Goal: Task Accomplishment & Management: Complete application form

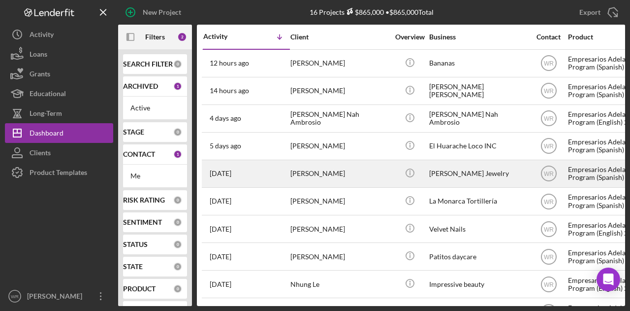
click at [312, 175] on div "[PERSON_NAME]" at bounding box center [340, 174] width 99 height 26
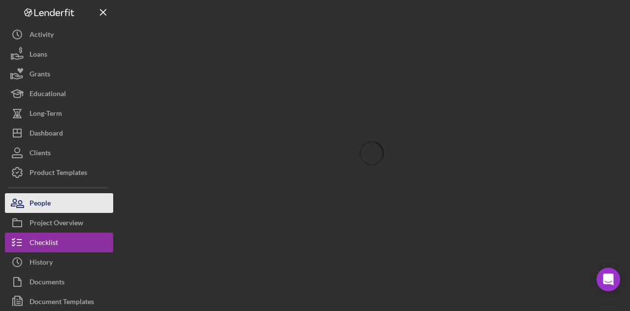
click at [77, 197] on button "People" at bounding box center [59, 203] width 108 height 20
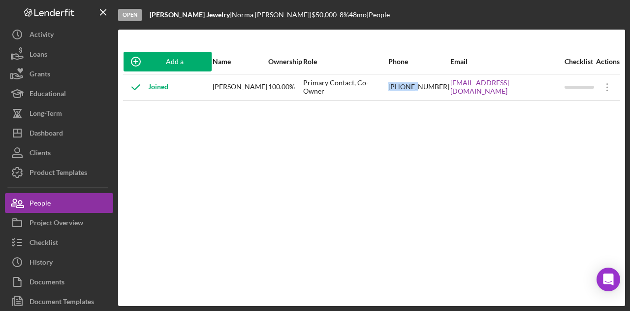
drag, startPoint x: 427, startPoint y: 94, endPoint x: 451, endPoint y: 93, distance: 24.6
click at [448, 93] on div "[PHONE_NUMBER]" at bounding box center [419, 87] width 61 height 25
drag, startPoint x: 463, startPoint y: 95, endPoint x: 474, endPoint y: 95, distance: 10.8
click at [450, 95] on div "[PHONE_NUMBER]" at bounding box center [419, 87] width 61 height 25
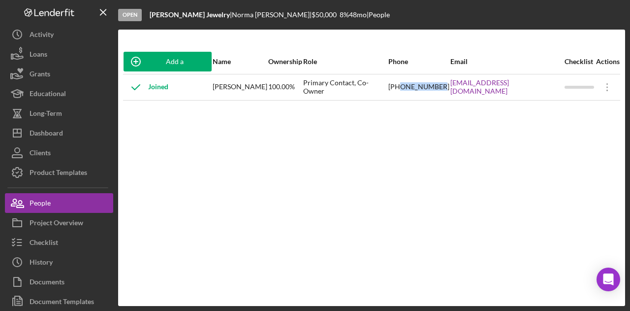
drag, startPoint x: 471, startPoint y: 89, endPoint x: 434, endPoint y: 93, distance: 37.2
click at [435, 93] on div "[PHONE_NUMBER]" at bounding box center [419, 87] width 61 height 25
click at [429, 90] on div "[PHONE_NUMBER]" at bounding box center [419, 87] width 61 height 25
drag, startPoint x: 426, startPoint y: 87, endPoint x: 473, endPoint y: 91, distance: 47.4
click at [450, 91] on div "[PHONE_NUMBER]" at bounding box center [419, 87] width 61 height 25
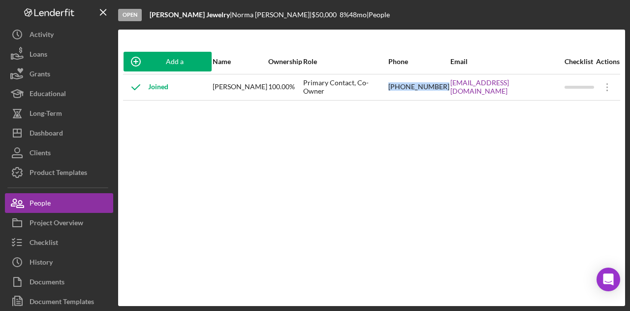
copy div "[PHONE_NUMBER]"
drag, startPoint x: 157, startPoint y: 156, endPoint x: 150, endPoint y: 162, distance: 9.1
click at [157, 156] on div "Add a Participant Name Ownership Role Phone Email Checklist Actions Joined [PER…" at bounding box center [371, 167] width 507 height 237
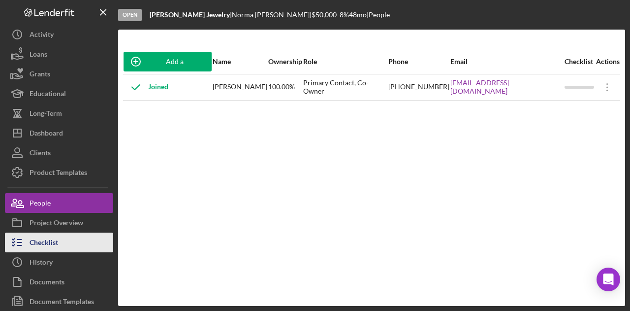
click at [46, 235] on div "Checklist" at bounding box center [44, 243] width 29 height 22
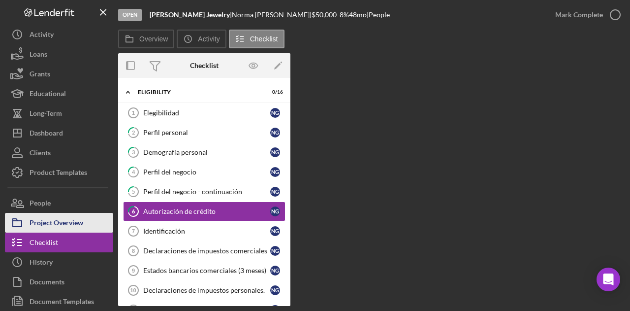
click at [69, 228] on div "Project Overview" at bounding box center [57, 224] width 54 height 22
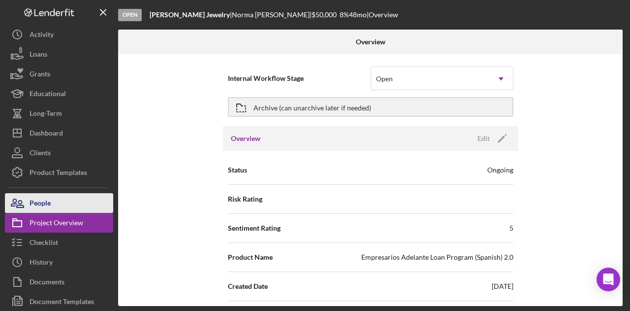
click at [65, 203] on button "People" at bounding box center [59, 203] width 108 height 20
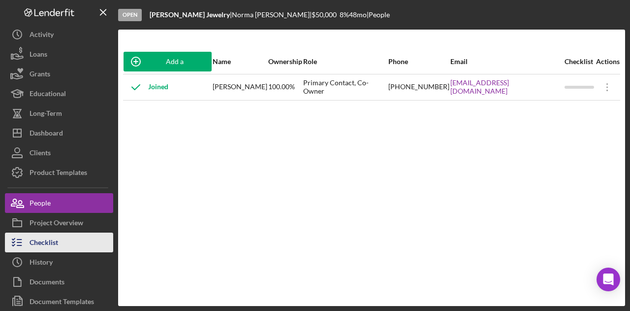
click at [68, 234] on button "Checklist" at bounding box center [59, 242] width 108 height 20
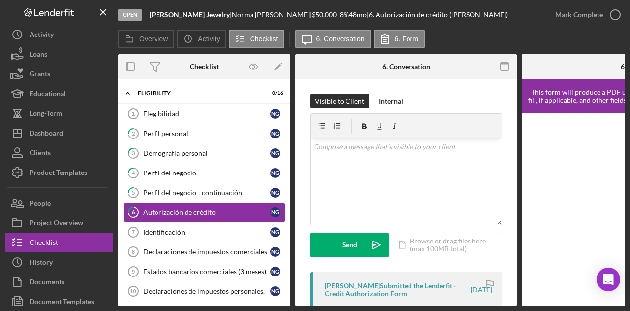
scroll to position [17, 0]
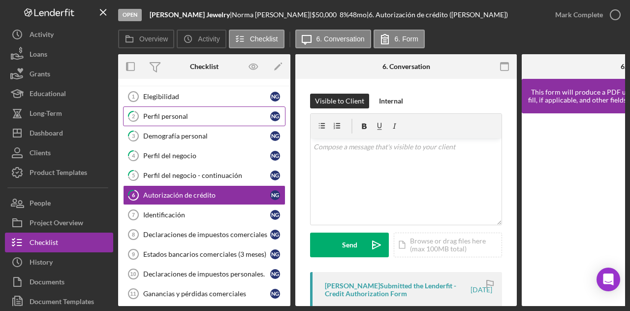
click at [192, 116] on div "Perfil personal" at bounding box center [206, 116] width 127 height 8
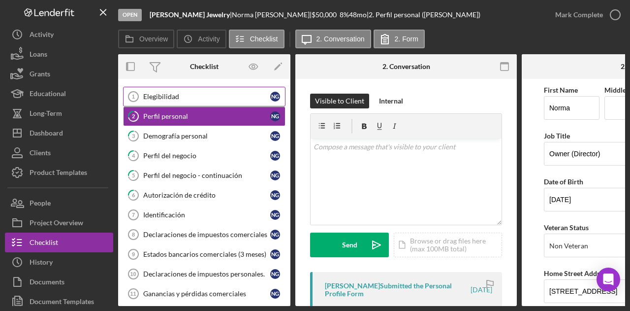
click at [215, 137] on div "Demografía personal" at bounding box center [206, 136] width 127 height 8
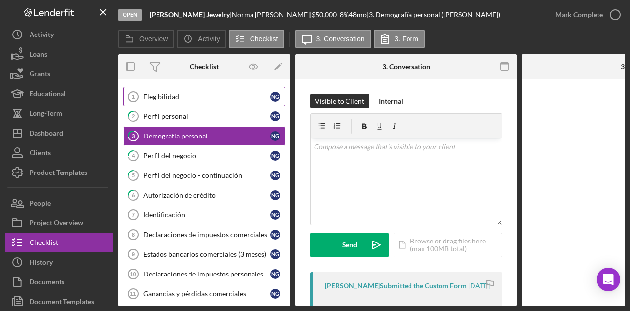
click at [218, 95] on div "Elegibilidad" at bounding box center [206, 97] width 127 height 8
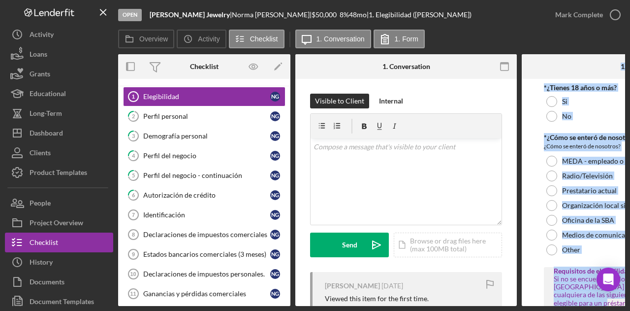
drag, startPoint x: 448, startPoint y: 303, endPoint x: 528, endPoint y: 302, distance: 80.3
click at [528, 302] on div "Overview Internal Workflow Stage Open Icon/Dropdown Arrow Archive (can unarchiv…" at bounding box center [371, 180] width 507 height 252
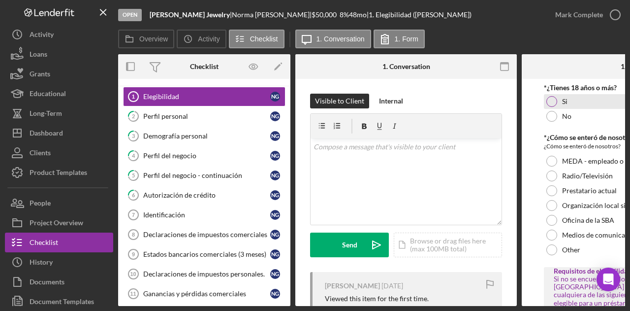
click at [570, 104] on div "Si" at bounding box center [632, 101] width 177 height 15
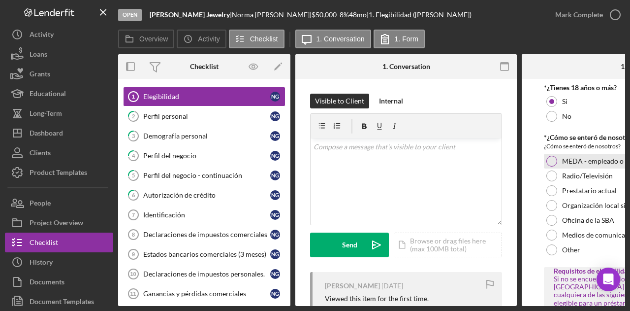
click at [551, 163] on div at bounding box center [552, 161] width 11 height 11
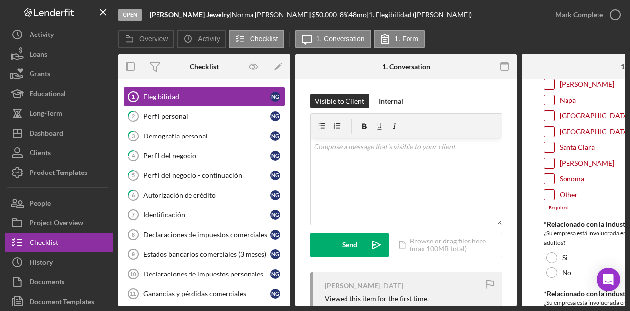
scroll to position [296, 0]
click at [549, 116] on input "[GEOGRAPHIC_DATA]" at bounding box center [550, 115] width 10 height 10
checkbox input "true"
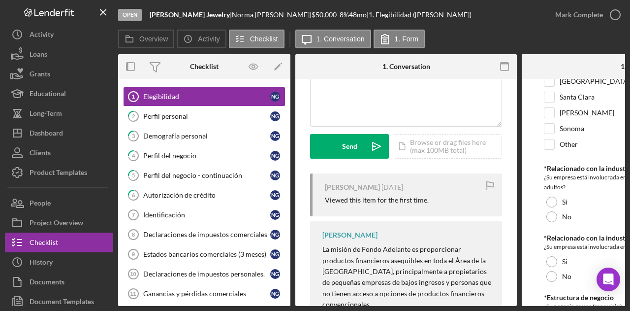
scroll to position [394, 0]
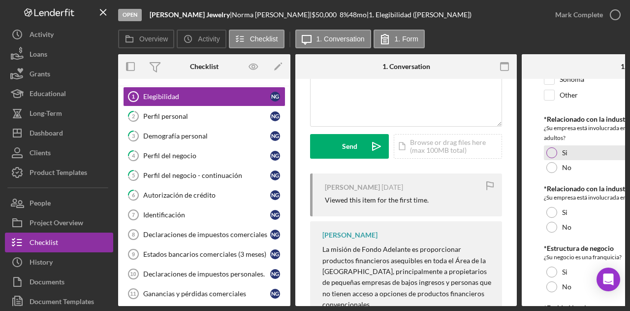
click at [547, 145] on div "Si" at bounding box center [632, 152] width 177 height 15
click at [558, 160] on div "No" at bounding box center [632, 167] width 177 height 15
click at [562, 227] on label "No" at bounding box center [566, 227] width 9 height 8
click at [564, 285] on label "No" at bounding box center [566, 287] width 9 height 8
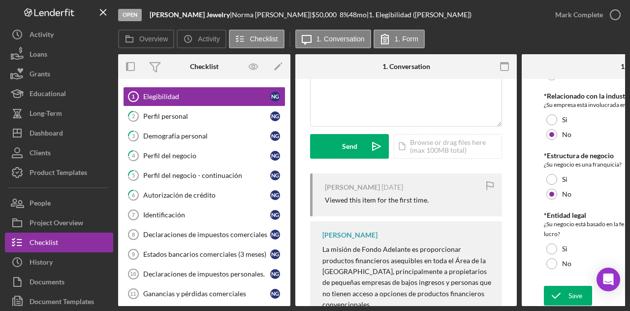
scroll to position [487, 0]
click at [559, 250] on div "Si" at bounding box center [632, 248] width 177 height 15
click at [560, 257] on div "No" at bounding box center [632, 263] width 177 height 15
click at [564, 284] on icon "submit" at bounding box center [556, 295] width 25 height 25
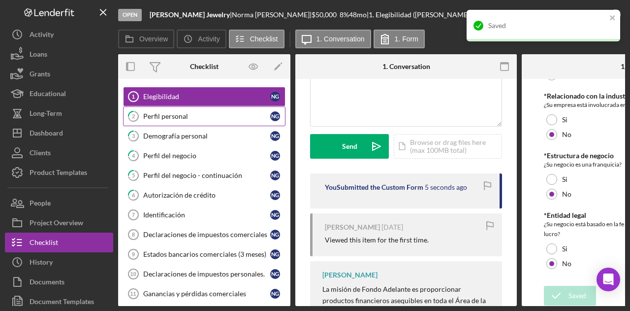
click at [191, 120] on link "2 Perfil personal N G" at bounding box center [204, 116] width 163 height 20
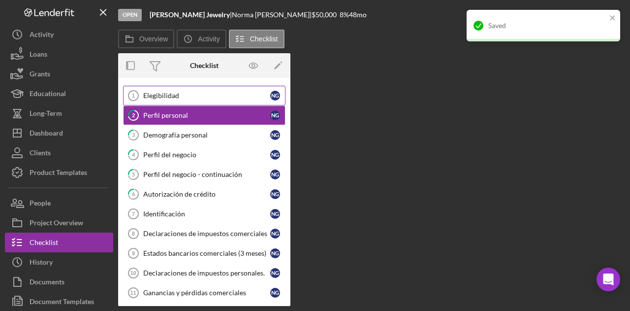
click at [181, 94] on div "Elegibilidad" at bounding box center [206, 96] width 127 height 8
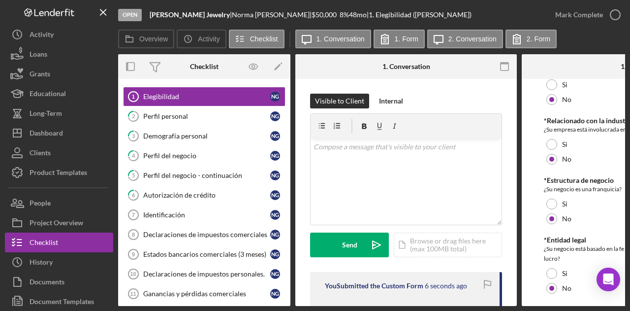
scroll to position [487, 0]
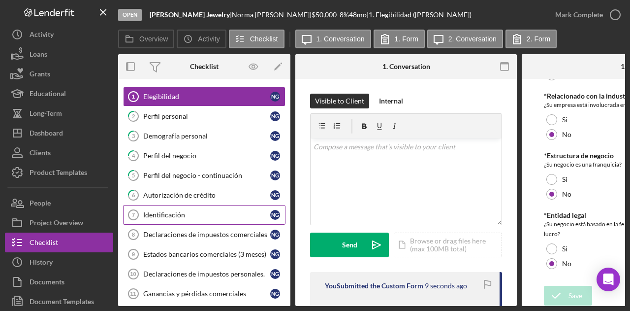
click at [171, 212] on div "Identificación" at bounding box center [206, 215] width 127 height 8
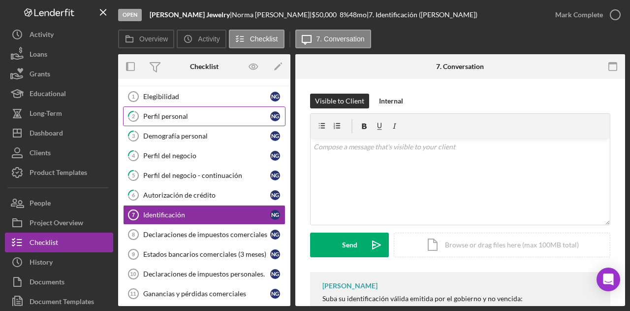
click at [200, 109] on link "2 Perfil personal N G" at bounding box center [204, 116] width 163 height 20
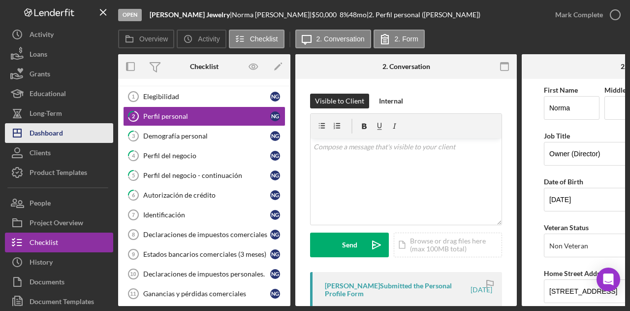
click at [50, 134] on div "Dashboard" at bounding box center [46, 134] width 33 height 22
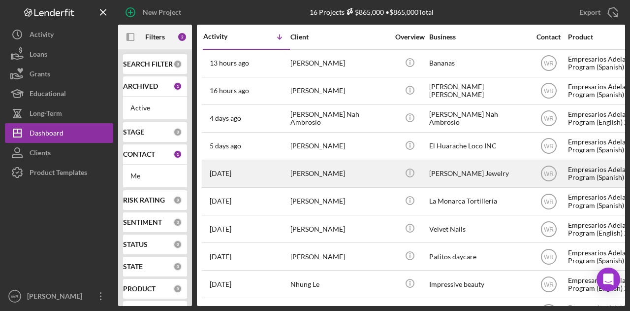
click at [319, 164] on div "[PERSON_NAME]" at bounding box center [340, 174] width 99 height 26
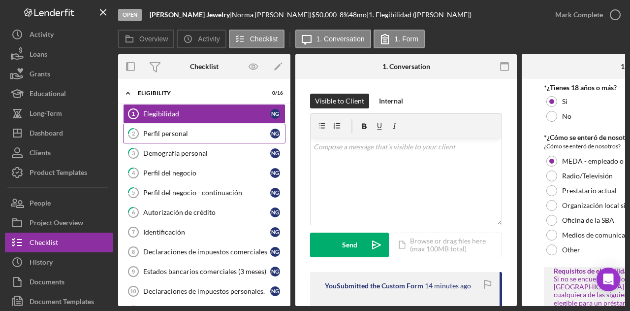
click at [204, 133] on div "Perfil personal" at bounding box center [206, 134] width 127 height 8
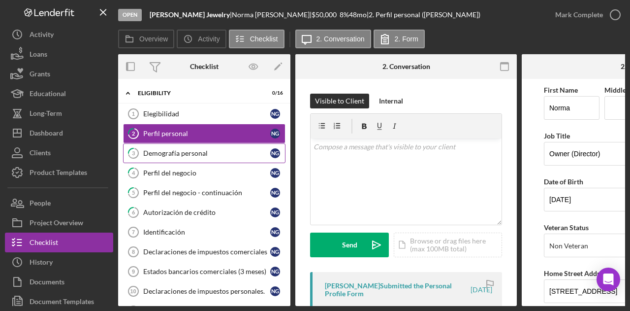
click at [198, 145] on link "3 Demografía personal N G" at bounding box center [204, 153] width 163 height 20
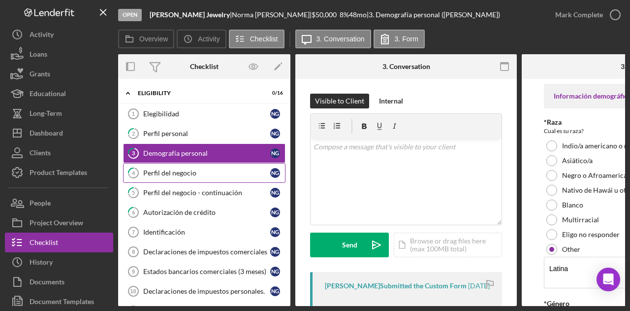
click at [191, 174] on div "Perfil del negocio" at bounding box center [206, 173] width 127 height 8
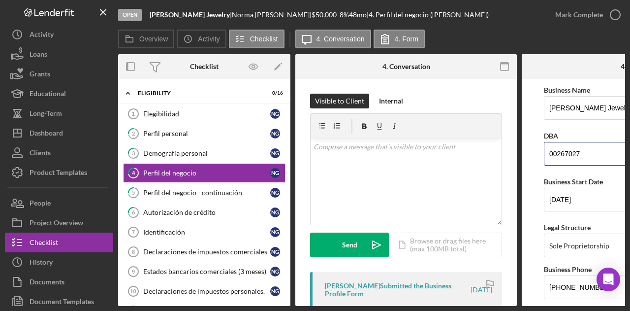
drag, startPoint x: 599, startPoint y: 154, endPoint x: 528, endPoint y: 154, distance: 71.4
click at [528, 154] on form "Business Name [PERSON_NAME] Jewelry DBA 00267027 Business Start Date [DATE] Leg…" at bounding box center [633, 192] width 222 height 227
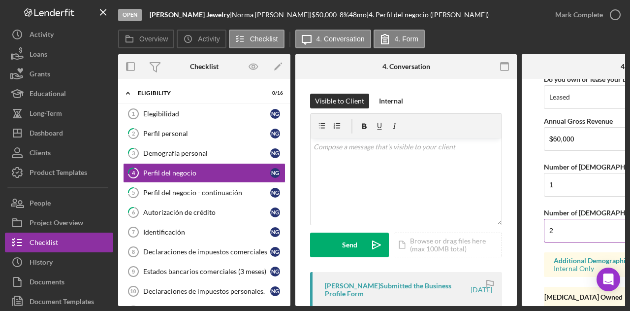
scroll to position [871, 0]
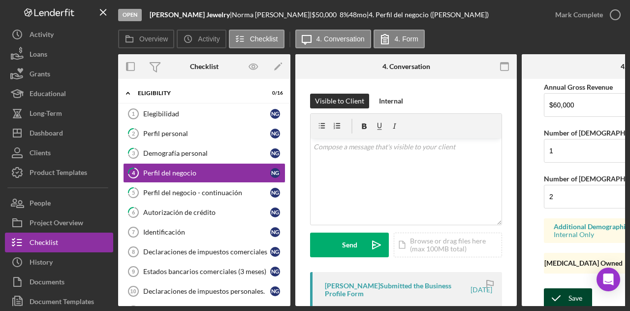
click at [566, 289] on icon "submit" at bounding box center [556, 298] width 25 height 25
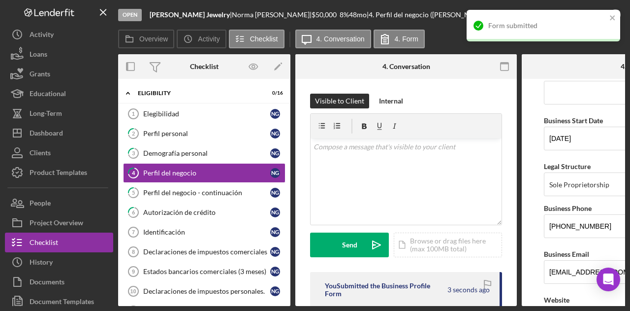
scroll to position [0, 0]
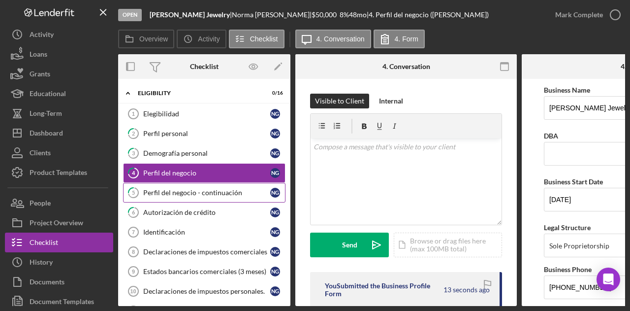
click at [171, 183] on link "5 Perfil del negocio - continuación N G" at bounding box center [204, 193] width 163 height 20
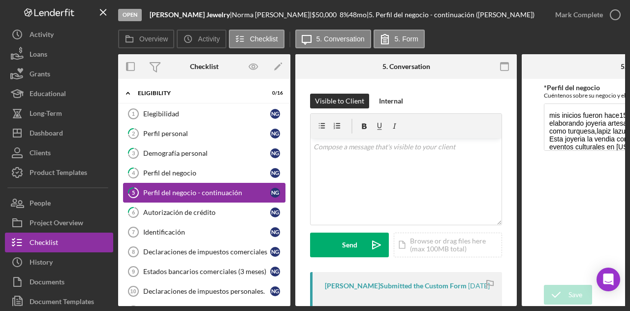
click at [172, 186] on link "5 Perfil del negocio - continuación N G" at bounding box center [204, 193] width 163 height 20
click at [188, 211] on div "Autorización de crédito" at bounding box center [206, 212] width 127 height 8
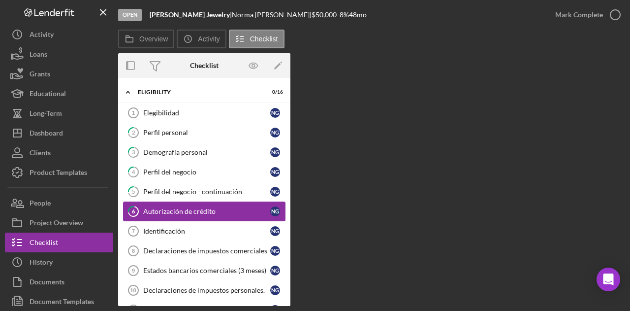
click at [205, 214] on link "6 Autorización de crédito N G" at bounding box center [204, 211] width 163 height 20
click at [182, 210] on div "Autorización de crédito" at bounding box center [206, 211] width 127 height 8
click at [181, 227] on div "Identificación" at bounding box center [206, 231] width 127 height 8
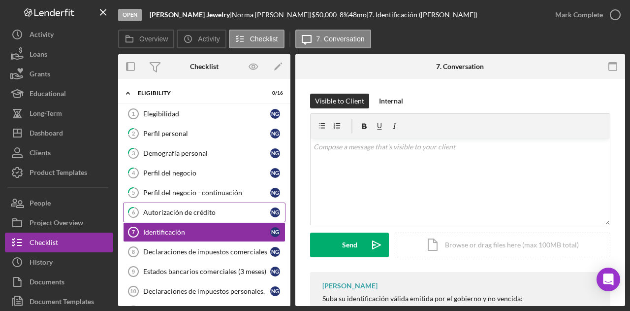
click at [181, 210] on div "Autorización de crédito" at bounding box center [206, 212] width 127 height 8
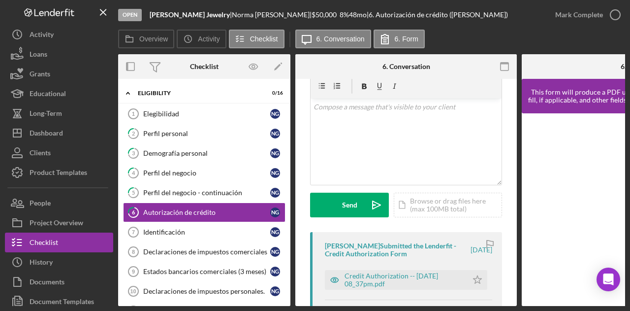
scroll to position [148, 0]
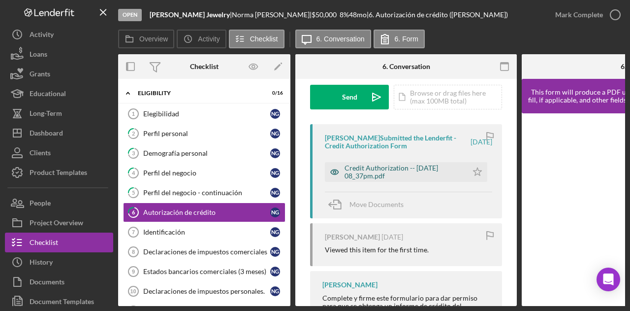
click at [393, 173] on div "Credit Authorization -- [DATE] 08_37pm.pdf" at bounding box center [404, 172] width 118 height 16
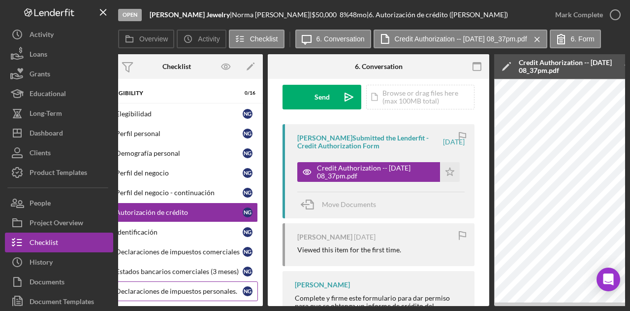
scroll to position [0, 0]
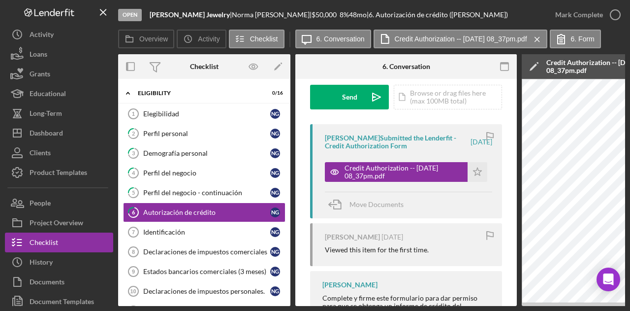
drag, startPoint x: 219, startPoint y: 16, endPoint x: 150, endPoint y: 15, distance: 69.0
click at [150, 15] on div "[PERSON_NAME] Jewelry |" at bounding box center [191, 15] width 82 height 8
copy div "[PERSON_NAME] Jewelry"
click at [392, 145] on div "[PERSON_NAME] Submitted the Lenderfit - Credit Authorization Form" at bounding box center [397, 142] width 144 height 16
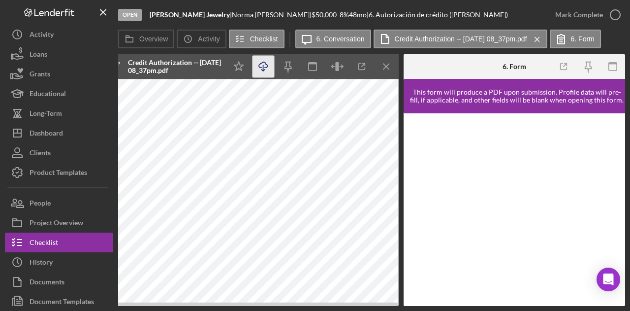
click at [262, 65] on icon "Icon/Download" at bounding box center [264, 67] width 22 height 22
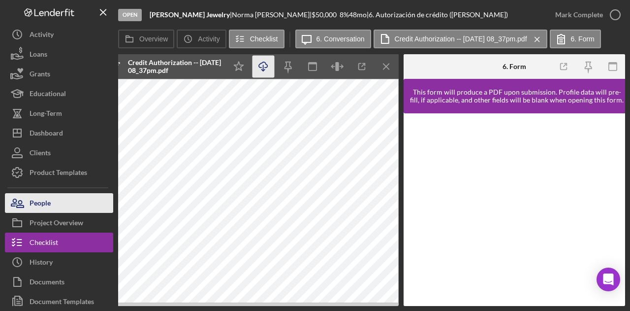
click at [62, 206] on button "People" at bounding box center [59, 203] width 108 height 20
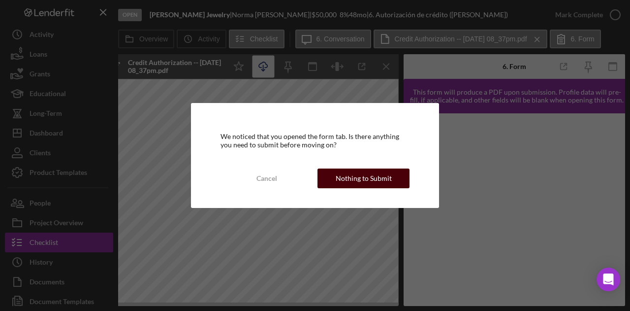
click at [363, 178] on div "Nothing to Submit" at bounding box center [364, 178] width 56 height 20
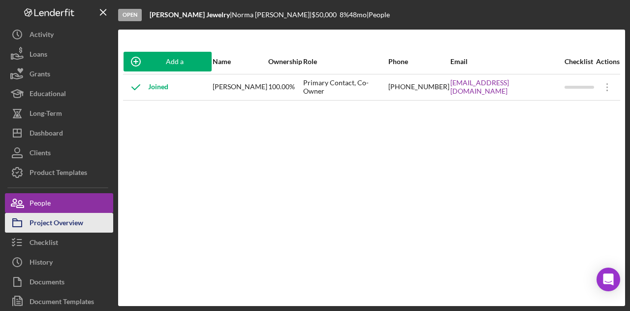
click at [60, 229] on div "Project Overview" at bounding box center [57, 224] width 54 height 22
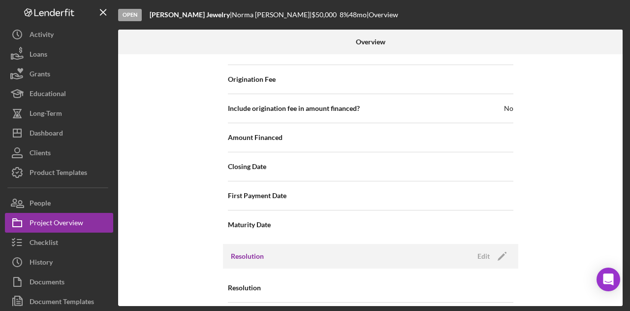
scroll to position [1135, 0]
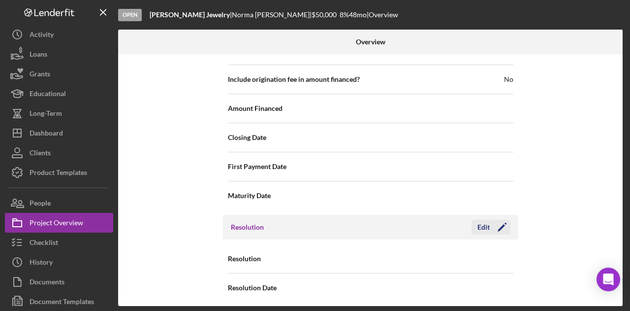
click at [502, 224] on polygon "button" at bounding box center [501, 227] width 7 height 7
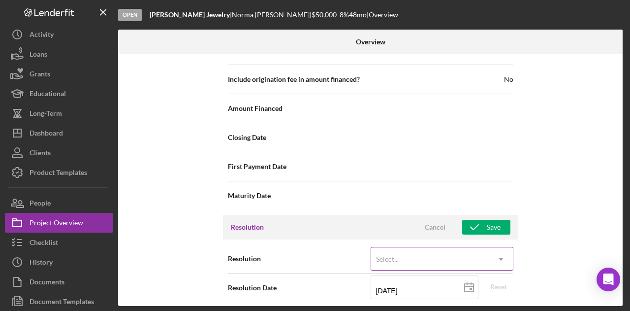
click at [408, 247] on div "Select... Icon/Dropdown Arrow" at bounding box center [442, 259] width 143 height 24
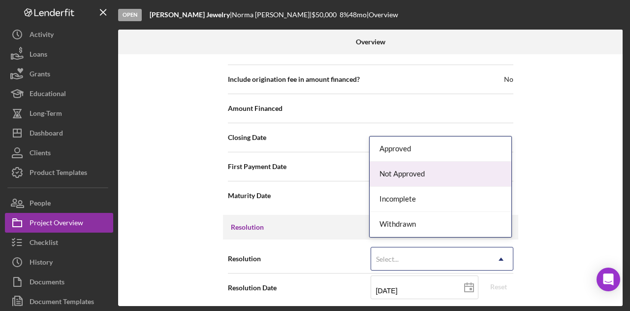
click at [416, 168] on div "Not Approved" at bounding box center [441, 174] width 142 height 25
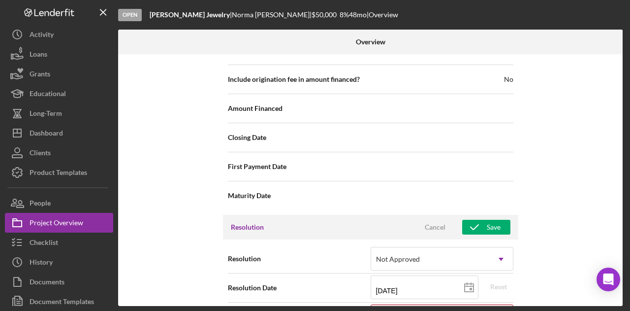
scroll to position [1198, 0]
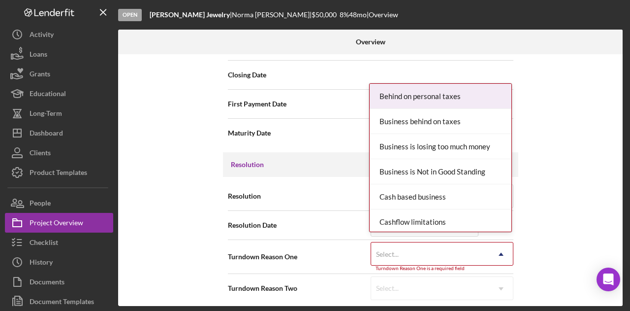
click at [440, 250] on div "Select..." at bounding box center [430, 254] width 118 height 23
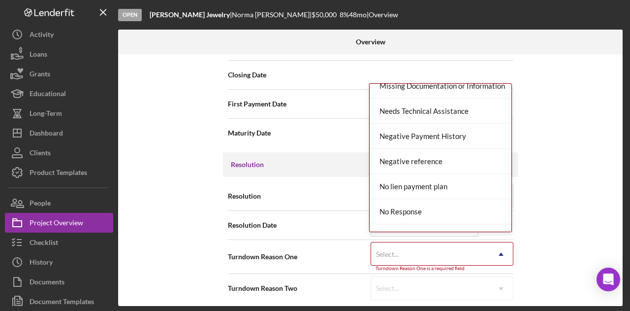
scroll to position [591, 0]
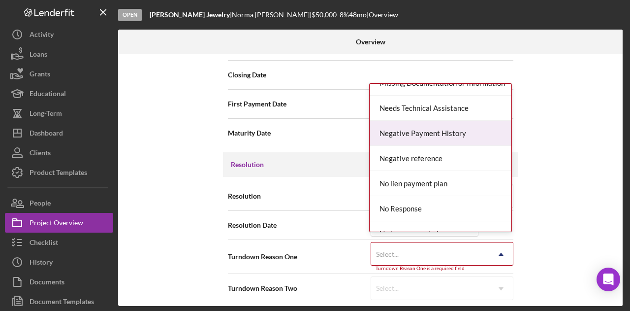
click at [446, 126] on div "Negative Payment History" at bounding box center [441, 133] width 142 height 25
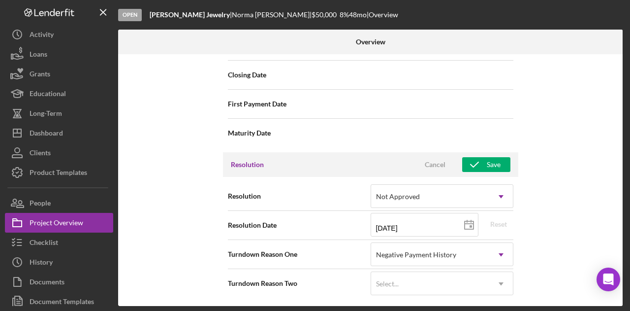
scroll to position [1193, 0]
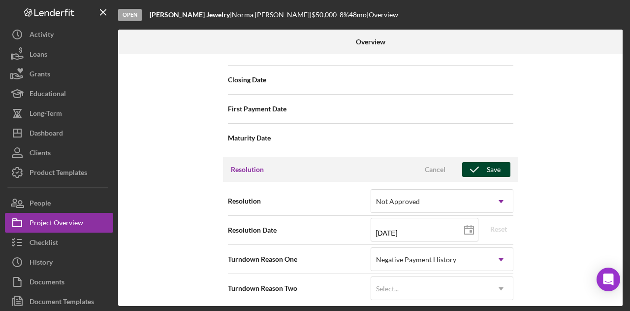
click at [493, 168] on div "Save" at bounding box center [494, 169] width 14 height 15
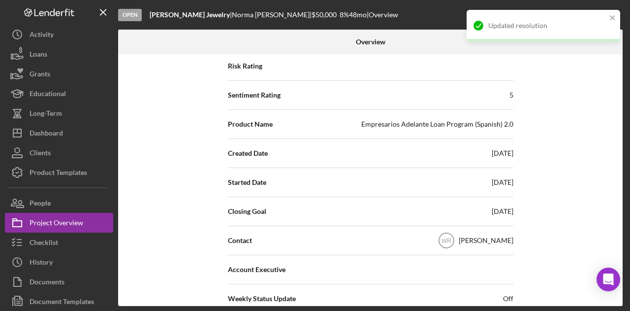
scroll to position [0, 0]
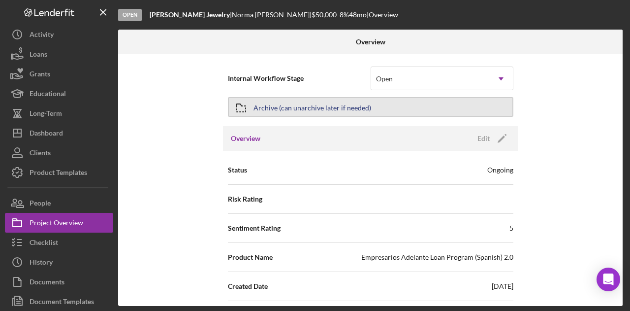
click at [333, 104] on div "Archive (can unarchive later if needed)" at bounding box center [313, 107] width 118 height 18
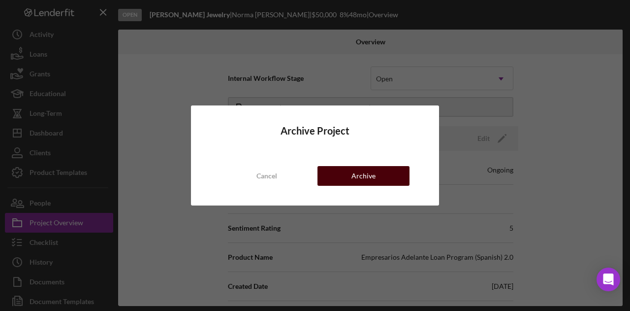
click at [377, 178] on button "Archive" at bounding box center [364, 176] width 92 height 20
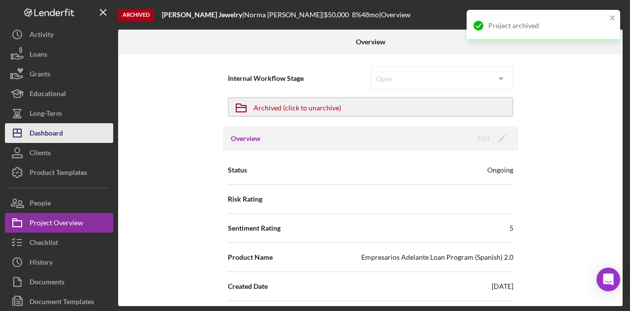
click at [66, 134] on button "Icon/Dashboard Dashboard" at bounding box center [59, 133] width 108 height 20
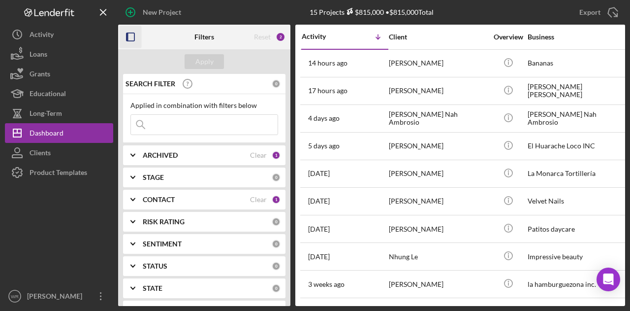
click at [136, 36] on icon "button" at bounding box center [131, 37] width 22 height 22
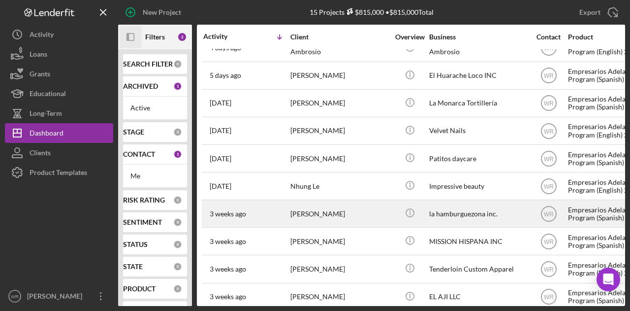
scroll to position [165, 0]
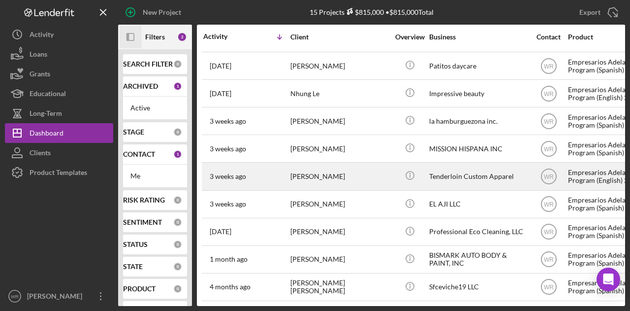
click at [309, 178] on div "[PERSON_NAME]" at bounding box center [340, 176] width 99 height 26
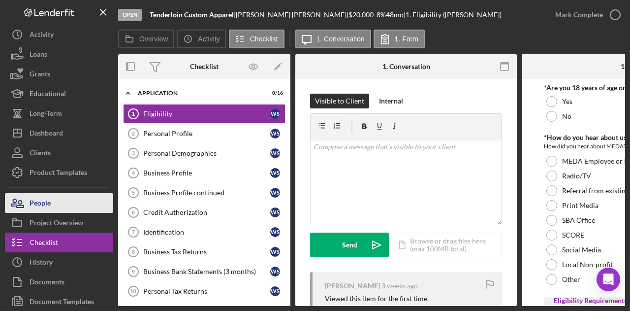
click at [43, 208] on div "People" at bounding box center [40, 204] width 21 height 22
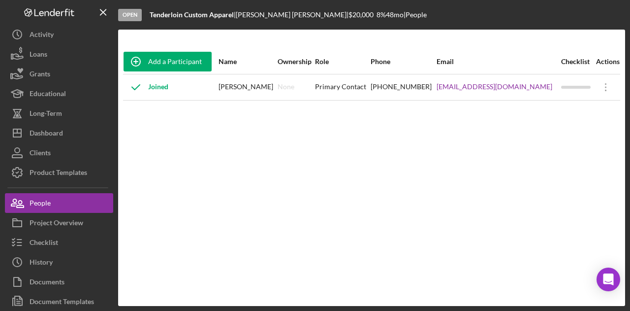
drag, startPoint x: 436, startPoint y: 104, endPoint x: 539, endPoint y: 99, distance: 103.0
click at [547, 102] on div "Add a Participant Name Ownership Role Phone Email Checklist Actions Joined [PER…" at bounding box center [371, 167] width 507 height 237
click at [539, 99] on td "[EMAIL_ADDRESS][DOMAIN_NAME]" at bounding box center [498, 87] width 125 height 26
drag, startPoint x: 540, startPoint y: 96, endPoint x: 432, endPoint y: 98, distance: 107.9
click at [432, 98] on tr "Joined [PERSON_NAME] None Primary Contact [PHONE_NUMBER] [EMAIL_ADDRESS][DOMAIN…" at bounding box center [371, 87] width 497 height 26
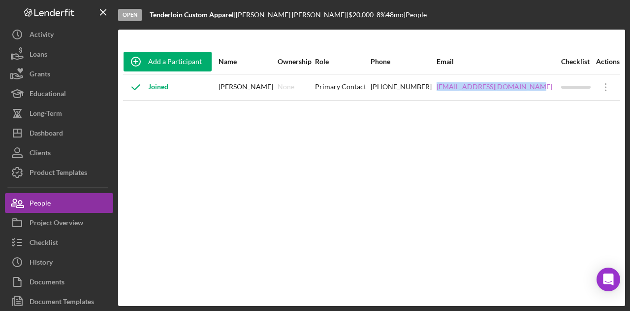
copy tr "[EMAIL_ADDRESS][DOMAIN_NAME]"
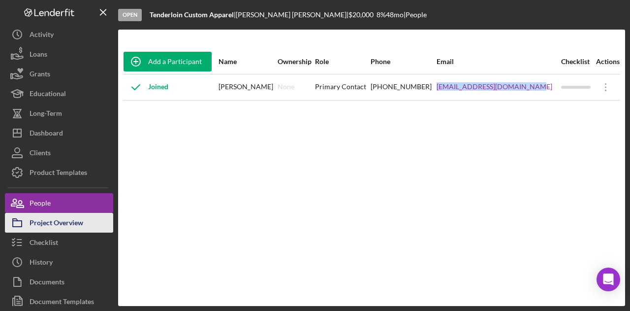
click at [28, 225] on icon "button" at bounding box center [17, 222] width 25 height 25
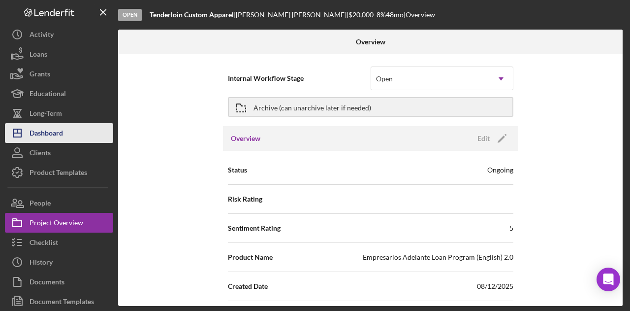
click at [68, 126] on button "Icon/Dashboard Dashboard" at bounding box center [59, 133] width 108 height 20
